Goal: Task Accomplishment & Management: Manage account settings

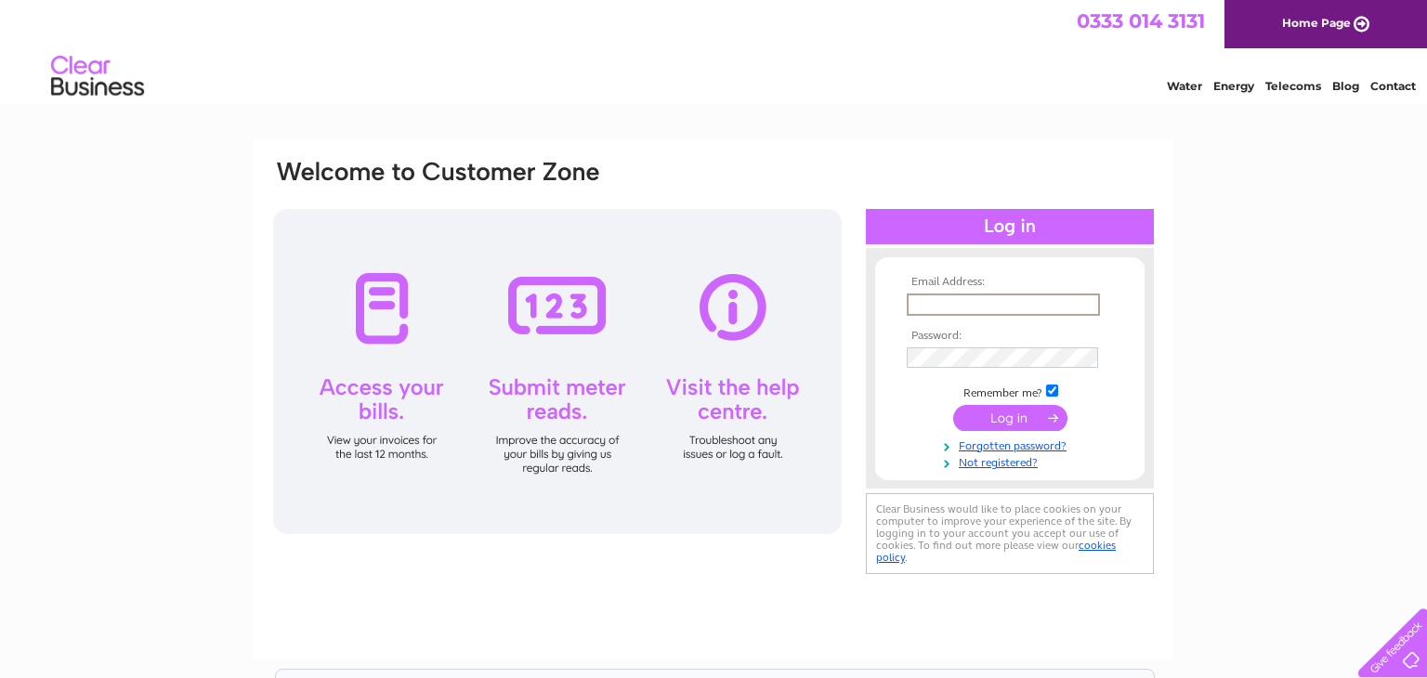
click at [946, 306] on input "text" at bounding box center [1002, 304] width 193 height 22
type input "Accounts@leodisstairlifts.co.uk"
click at [1009, 416] on input "submit" at bounding box center [1010, 416] width 114 height 26
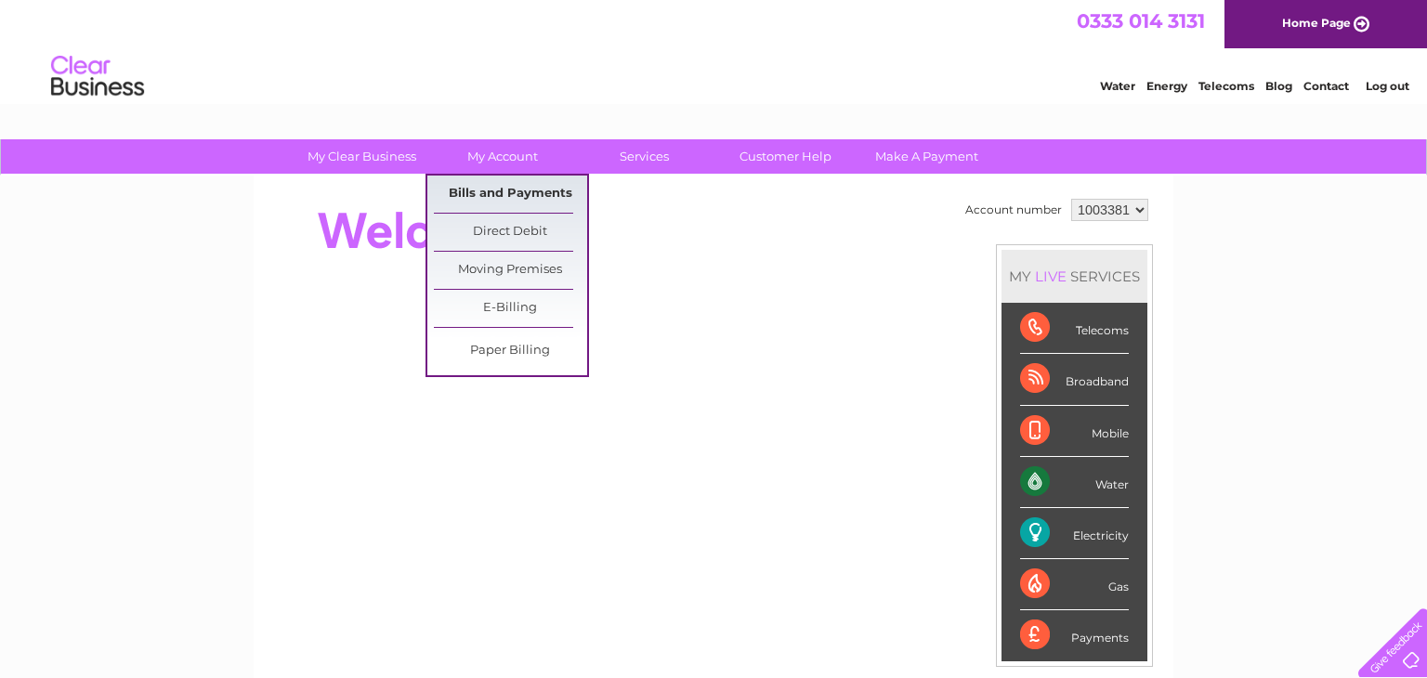
click at [500, 194] on link "Bills and Payments" at bounding box center [510, 194] width 153 height 37
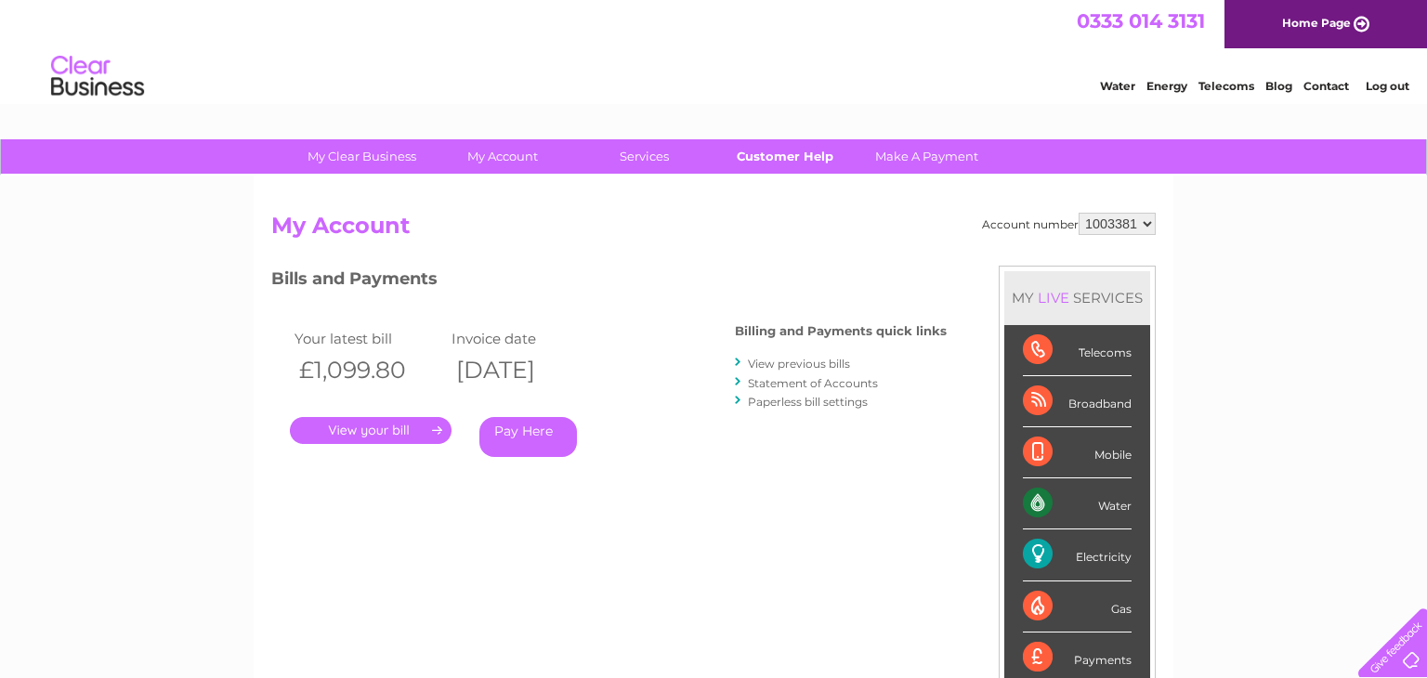
click at [789, 159] on link "Customer Help" at bounding box center [785, 156] width 153 height 34
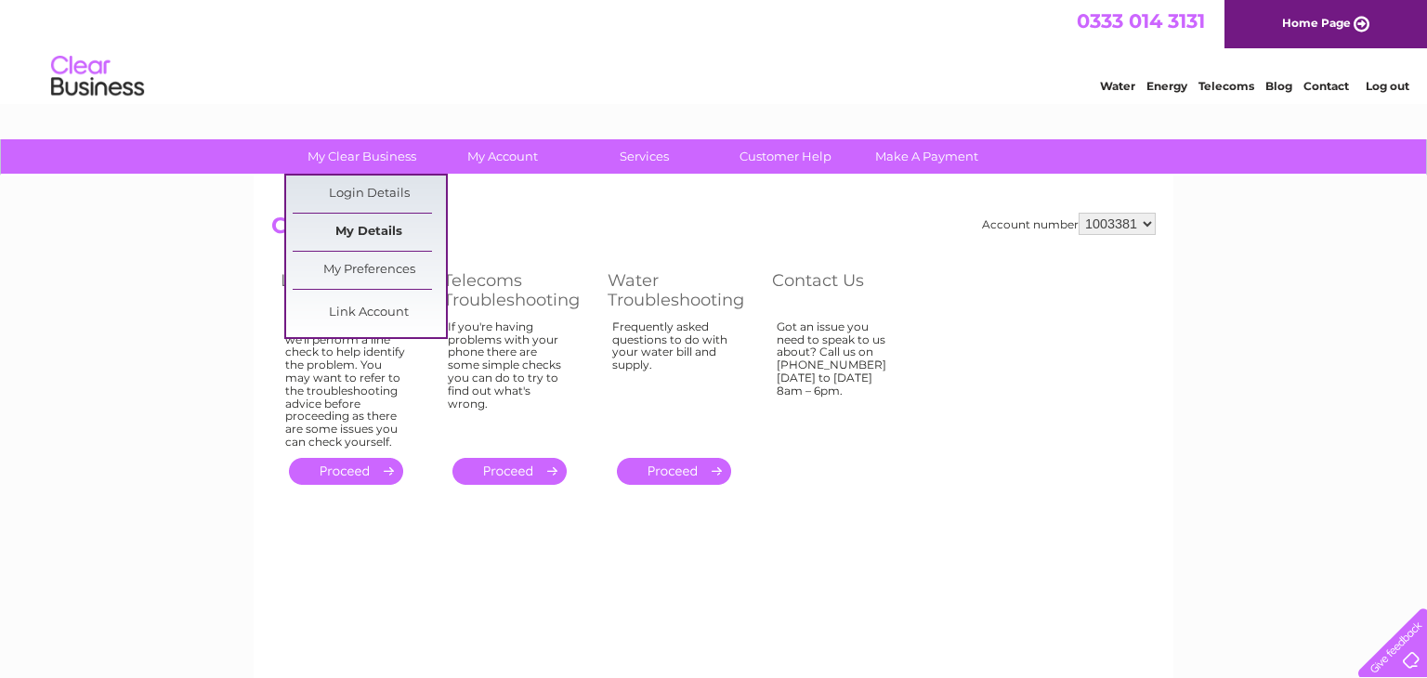
click at [375, 239] on link "My Details" at bounding box center [369, 232] width 153 height 37
